Goal: Navigation & Orientation: Find specific page/section

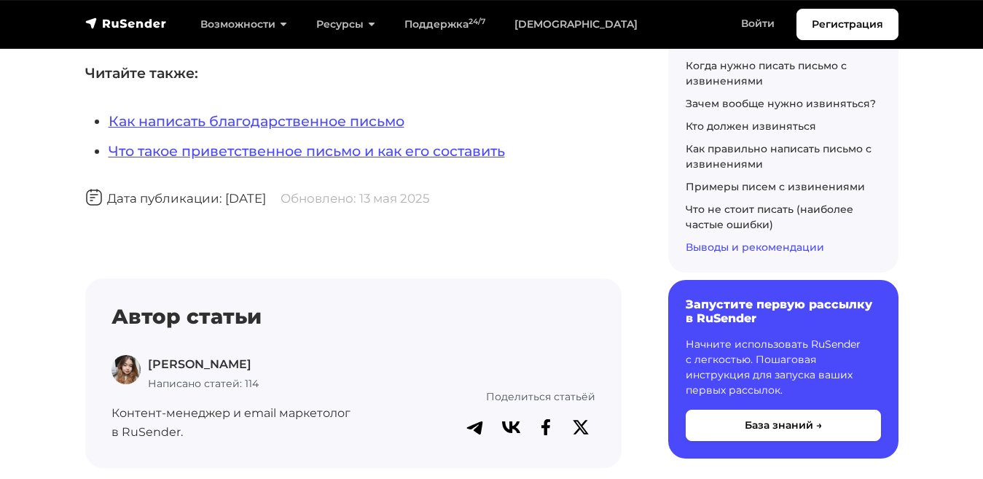
scroll to position [15646, 0]
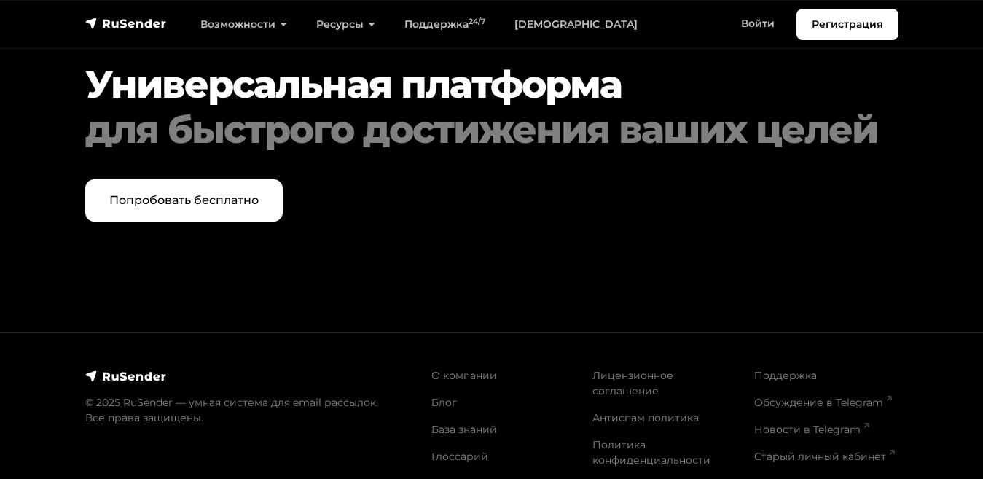
scroll to position [6659, 0]
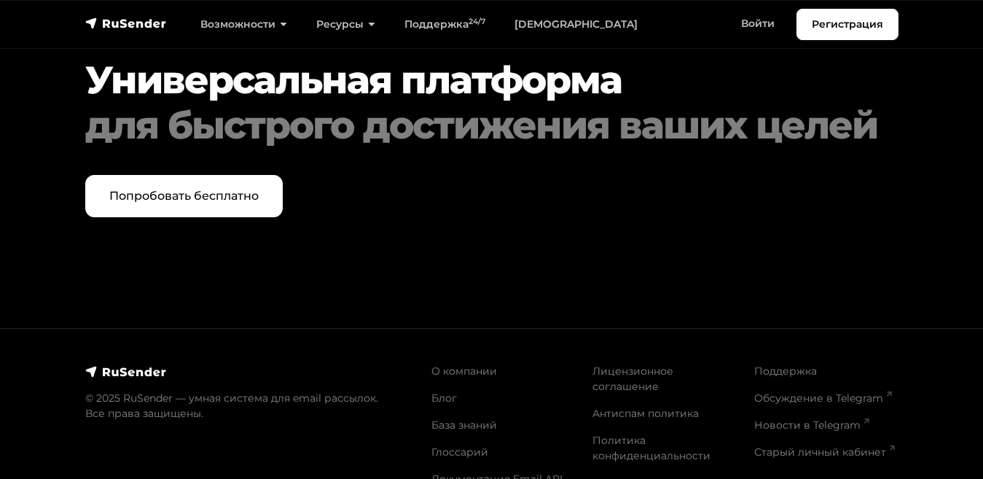
click at [106, 379] on img at bounding box center [126, 371] width 82 height 15
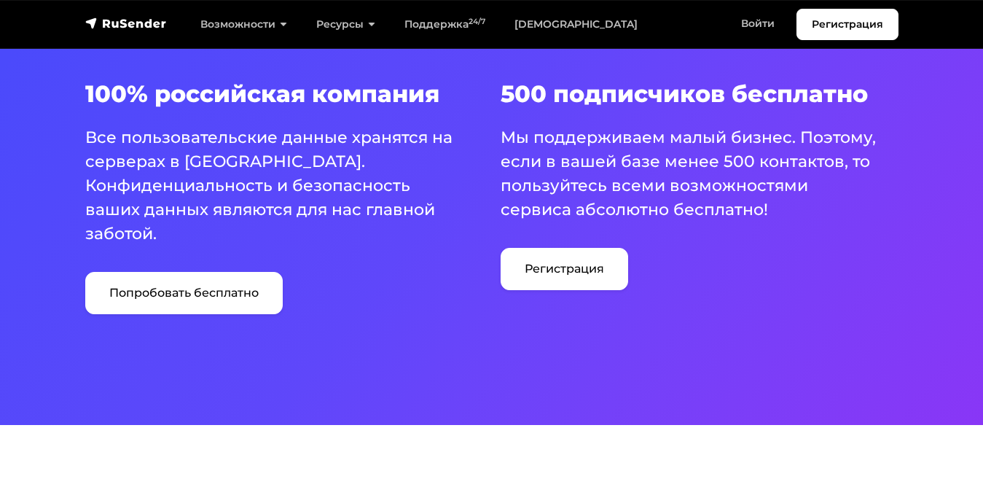
scroll to position [997, 0]
